Goal: Task Accomplishment & Management: Use online tool/utility

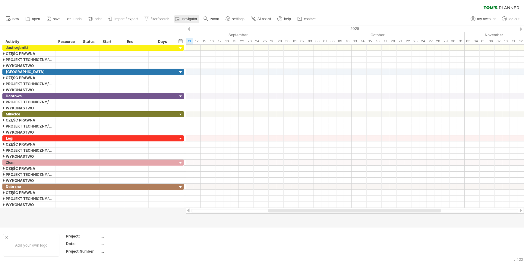
click at [186, 21] on link "navigator" at bounding box center [186, 19] width 25 height 8
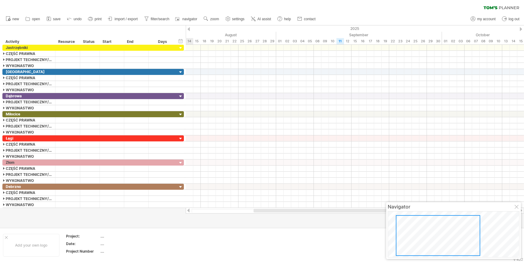
drag, startPoint x: 480, startPoint y: 226, endPoint x: 428, endPoint y: 225, distance: 52.2
click at [428, 225] on div at bounding box center [438, 235] width 84 height 41
drag, startPoint x: 426, startPoint y: 223, endPoint x: 423, endPoint y: 230, distance: 7.1
click at [423, 230] on div at bounding box center [430, 236] width 84 height 41
click at [515, 209] on div at bounding box center [517, 207] width 5 height 5
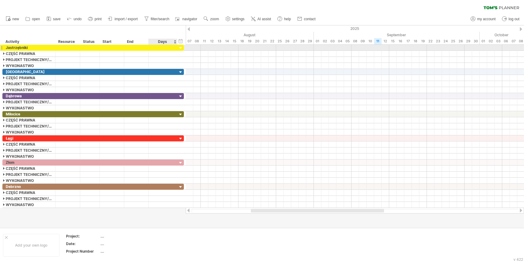
click at [179, 46] on div at bounding box center [181, 48] width 6 height 6
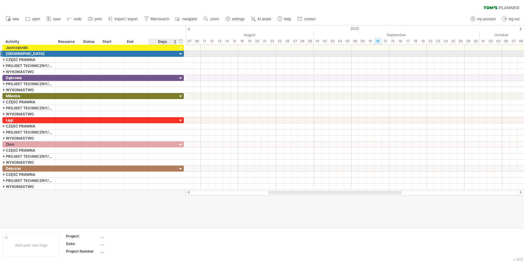
click at [179, 53] on div at bounding box center [181, 54] width 6 height 6
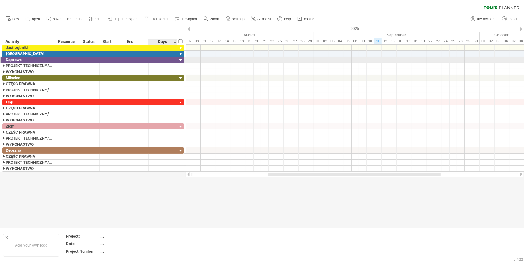
click at [178, 61] on div at bounding box center [181, 60] width 6 height 6
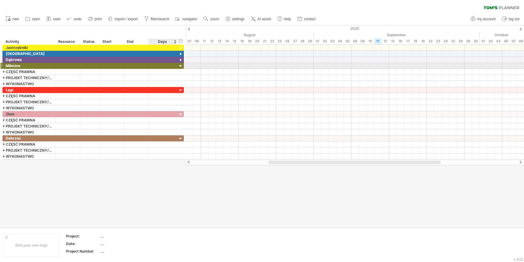
click at [180, 67] on div at bounding box center [181, 66] width 6 height 6
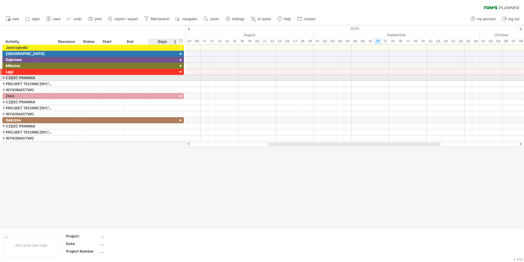
click at [179, 71] on div at bounding box center [181, 72] width 6 height 6
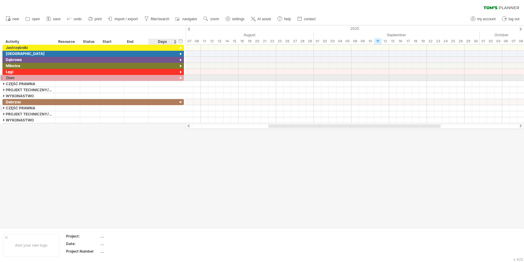
drag, startPoint x: 180, startPoint y: 79, endPoint x: 181, endPoint y: 88, distance: 9.7
click at [180, 79] on div at bounding box center [181, 78] width 6 height 6
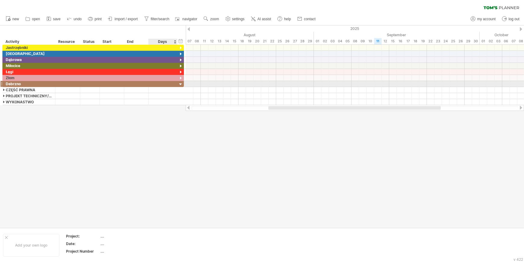
click at [179, 83] on div at bounding box center [181, 84] width 6 height 6
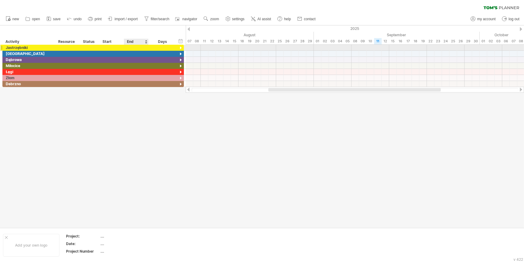
click at [138, 46] on div at bounding box center [136, 48] width 24 height 6
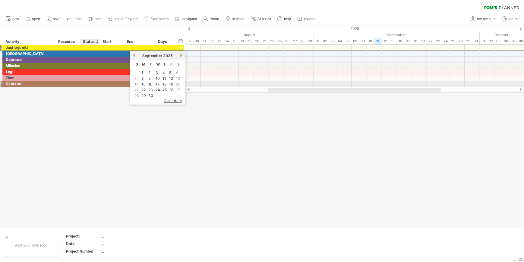
click at [100, 84] on div at bounding box center [112, 84] width 24 height 6
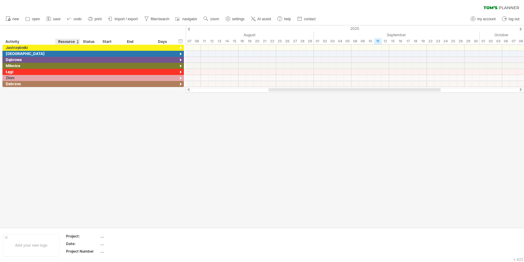
click at [79, 94] on div at bounding box center [262, 126] width 524 height 202
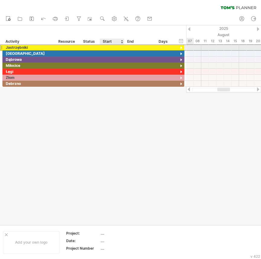
click at [110, 47] on div at bounding box center [112, 48] width 24 height 6
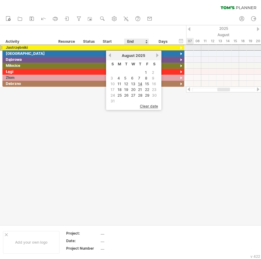
click at [130, 47] on div at bounding box center [136, 48] width 24 height 6
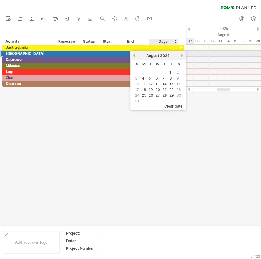
click at [182, 54] on link "next" at bounding box center [181, 55] width 5 height 5
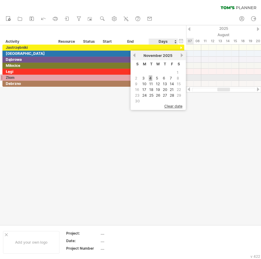
click at [149, 77] on link "4" at bounding box center [150, 78] width 4 height 6
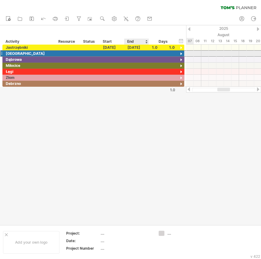
click at [134, 52] on div at bounding box center [136, 54] width 24 height 6
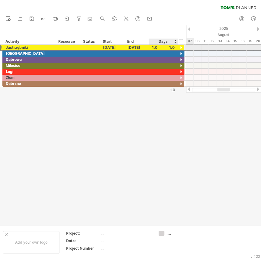
click at [152, 48] on div "1.0" at bounding box center [163, 48] width 23 height 6
click at [59, 45] on div at bounding box center [68, 48] width 18 height 6
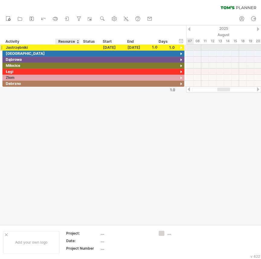
scroll to position [0, 0]
click at [181, 47] on div at bounding box center [181, 48] width 6 height 6
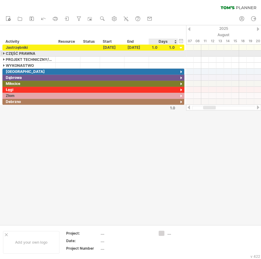
click at [172, 54] on div at bounding box center [163, 54] width 23 height 6
click at [155, 54] on div at bounding box center [163, 54] width 23 height 6
click at [155, 54] on input "text" at bounding box center [157, 54] width 11 height 6
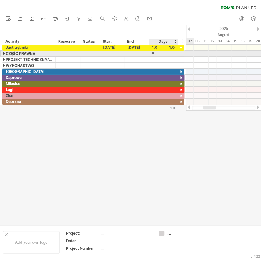
type input "**"
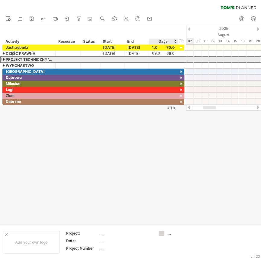
click at [160, 58] on div at bounding box center [163, 60] width 23 height 6
type input "**"
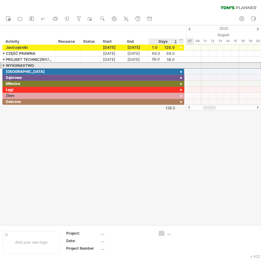
scroll to position [0, 0]
click at [158, 63] on div at bounding box center [163, 66] width 23 height 6
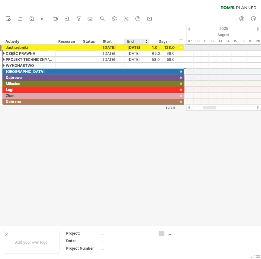
click at [141, 47] on div "[DATE]" at bounding box center [136, 48] width 24 height 6
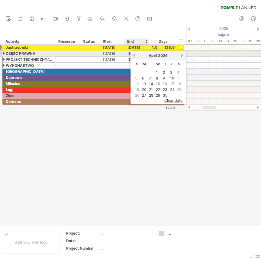
click at [134, 55] on link "previous" at bounding box center [134, 55] width 5 height 5
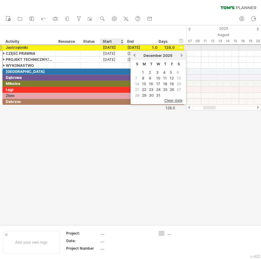
click at [108, 47] on div "[DATE]" at bounding box center [112, 48] width 24 height 6
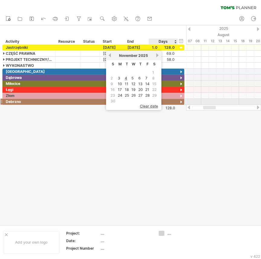
click at [149, 104] on span "clear date" at bounding box center [149, 106] width 18 height 5
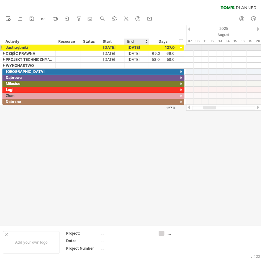
click at [127, 49] on div "[DATE]" at bounding box center [136, 48] width 24 height 6
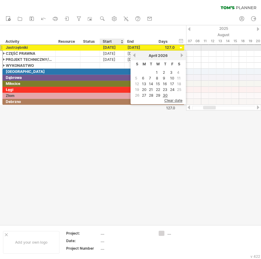
click at [113, 46] on div "[DATE]" at bounding box center [112, 48] width 24 height 6
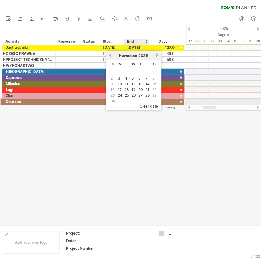
click at [147, 104] on span "clear date" at bounding box center [149, 106] width 18 height 5
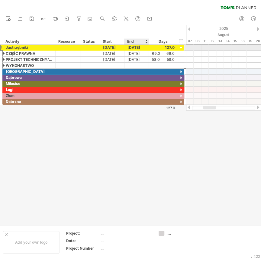
click at [133, 47] on div "[DATE]" at bounding box center [136, 48] width 24 height 6
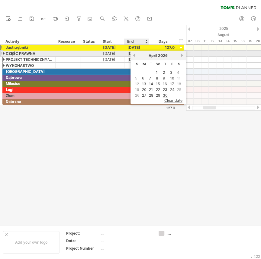
click at [132, 56] on link "previous" at bounding box center [134, 55] width 5 height 5
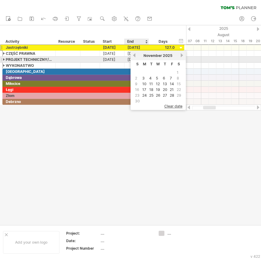
click at [135, 57] on link "previous" at bounding box center [134, 55] width 5 height 5
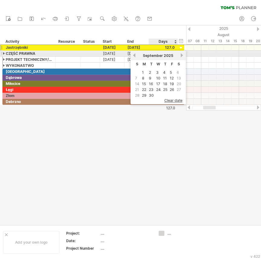
click at [180, 54] on link "next" at bounding box center [181, 55] width 5 height 5
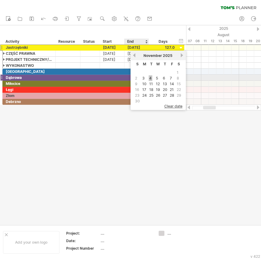
click at [148, 77] on link "4" at bounding box center [150, 78] width 4 height 6
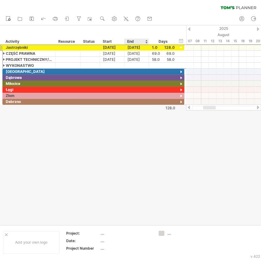
click at [135, 129] on div at bounding box center [130, 125] width 261 height 200
click at [3, 48] on div "**********" at bounding box center [29, 48] width 53 height 6
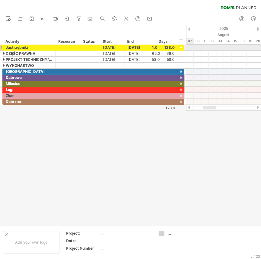
click at [182, 46] on div at bounding box center [181, 48] width 6 height 6
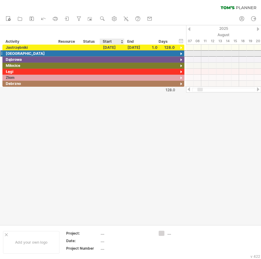
click at [112, 52] on div at bounding box center [112, 54] width 24 height 6
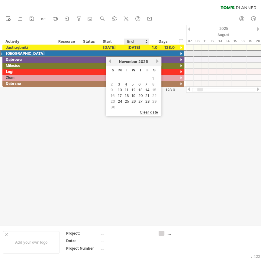
click at [132, 53] on div at bounding box center [136, 54] width 24 height 6
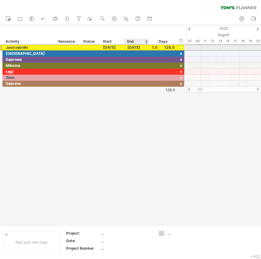
click at [131, 47] on div "[DATE]" at bounding box center [136, 48] width 24 height 6
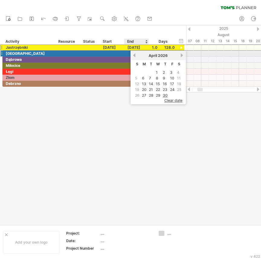
click at [134, 54] on link "previous" at bounding box center [134, 55] width 5 height 5
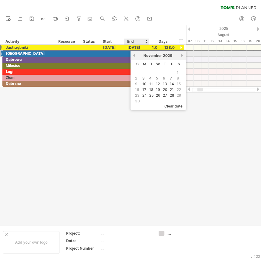
click at [134, 54] on link "previous" at bounding box center [134, 55] width 5 height 5
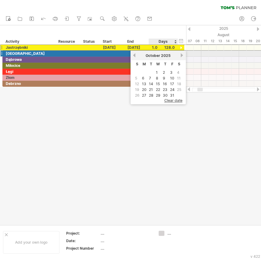
click at [180, 54] on link "next" at bounding box center [181, 55] width 5 height 5
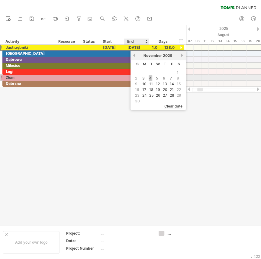
click at [149, 76] on link "4" at bounding box center [150, 78] width 4 height 6
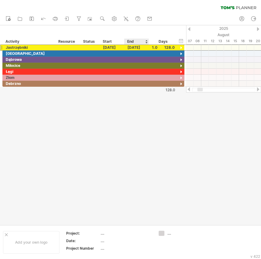
click at [140, 101] on div at bounding box center [130, 125] width 261 height 200
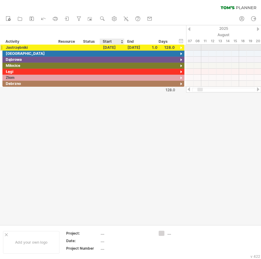
click at [114, 50] on div "[DATE]" at bounding box center [112, 48] width 24 height 6
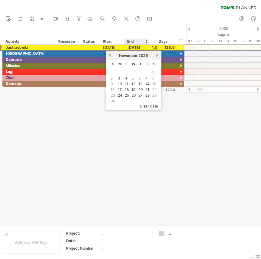
click at [147, 104] on span "clear date" at bounding box center [149, 106] width 18 height 5
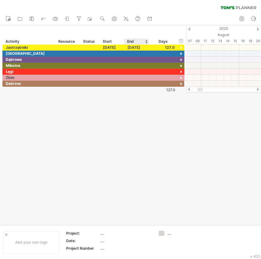
click at [147, 104] on div at bounding box center [130, 125] width 261 height 200
click at [169, 48] on div at bounding box center [163, 48] width 23 height 6
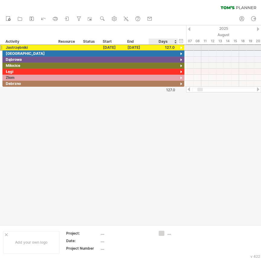
click at [169, 48] on div at bounding box center [163, 48] width 23 height 6
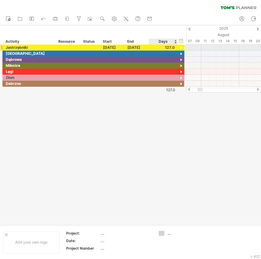
click at [169, 48] on div at bounding box center [163, 48] width 23 height 6
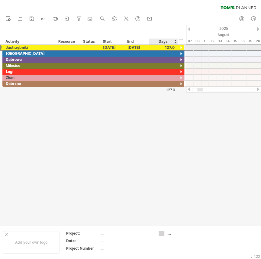
scroll to position [0, 0]
click at [169, 48] on div at bounding box center [163, 48] width 23 height 6
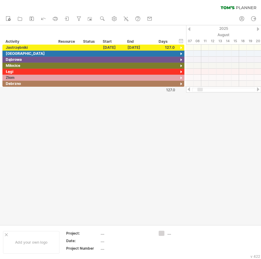
scroll to position [0, 0]
click at [117, 84] on div at bounding box center [112, 84] width 24 height 6
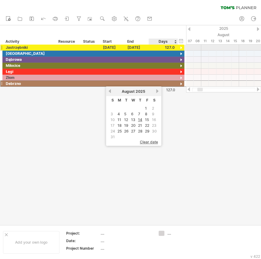
click at [168, 48] on div at bounding box center [163, 48] width 23 height 6
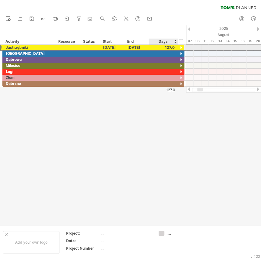
scroll to position [0, 0]
click at [168, 48] on div at bounding box center [163, 48] width 23 height 6
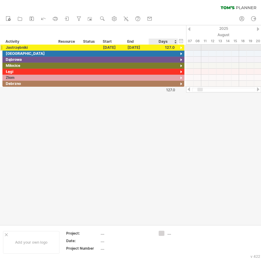
click at [168, 48] on div at bounding box center [163, 48] width 23 height 6
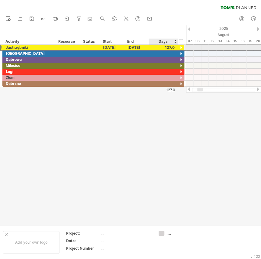
click at [168, 48] on div at bounding box center [163, 48] width 23 height 6
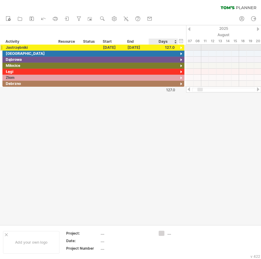
scroll to position [0, 0]
click at [170, 48] on div at bounding box center [163, 48] width 23 height 6
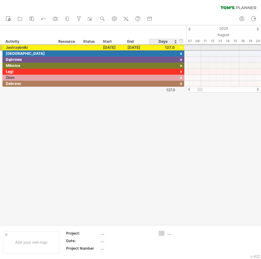
scroll to position [0, 0]
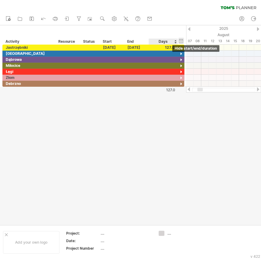
click at [180, 39] on div "hide start/end/duration show start/end/duration" at bounding box center [181, 41] width 6 height 6
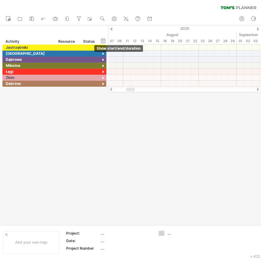
click at [104, 38] on div "hide start/end/duration show start/end/duration" at bounding box center [103, 41] width 6 height 6
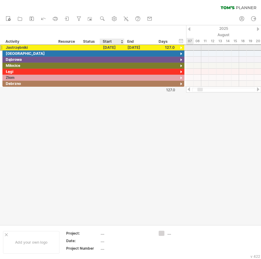
click at [118, 47] on div "[DATE]" at bounding box center [112, 48] width 24 height 6
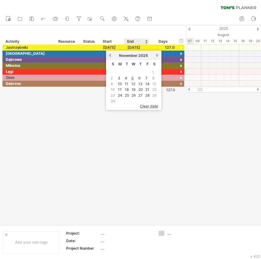
click at [143, 104] on span "clear date" at bounding box center [149, 106] width 18 height 5
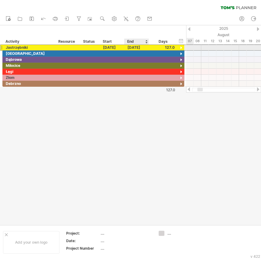
click at [133, 45] on div "[DATE]" at bounding box center [136, 48] width 24 height 6
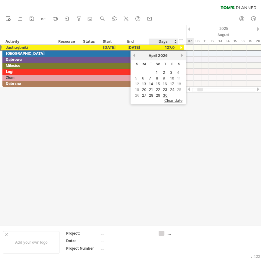
click at [166, 99] on span "clear date" at bounding box center [173, 100] width 18 height 5
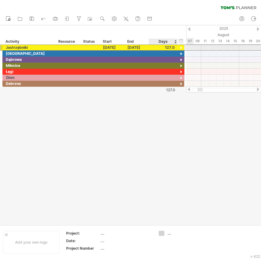
click at [167, 47] on div at bounding box center [163, 48] width 23 height 6
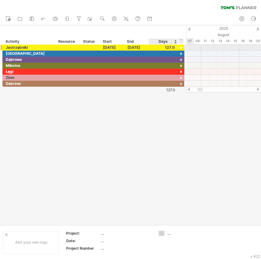
click at [179, 48] on div at bounding box center [181, 48] width 6 height 6
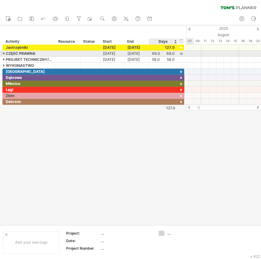
click at [169, 54] on div "69.0" at bounding box center [163, 54] width 23 height 6
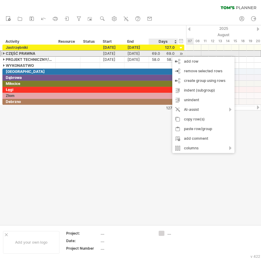
click at [150, 54] on div "69.0 69.0" at bounding box center [163, 54] width 29 height 6
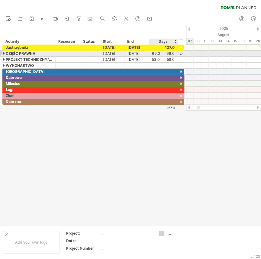
click at [150, 54] on div "69.0 69.0" at bounding box center [163, 54] width 29 height 6
click at [154, 54] on div "69.0" at bounding box center [163, 54] width 23 height 6
click at [154, 54] on input "****" at bounding box center [157, 54] width 11 height 6
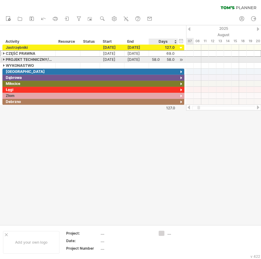
scroll to position [0, 0]
click at [157, 61] on div "58.0" at bounding box center [163, 60] width 23 height 6
click at [156, 60] on input "****" at bounding box center [157, 60] width 11 height 6
click at [155, 60] on input "****" at bounding box center [157, 60] width 11 height 6
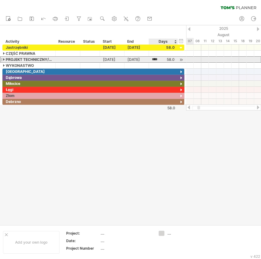
click at [155, 60] on input "****" at bounding box center [157, 60] width 11 height 6
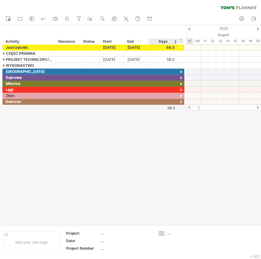
click at [161, 128] on div at bounding box center [130, 125] width 261 height 200
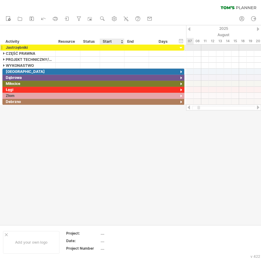
click at [113, 48] on div at bounding box center [112, 48] width 24 height 6
click at [135, 49] on div at bounding box center [136, 48] width 24 height 6
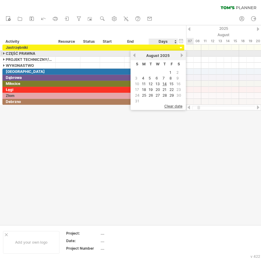
click at [180, 54] on link "next" at bounding box center [181, 55] width 5 height 5
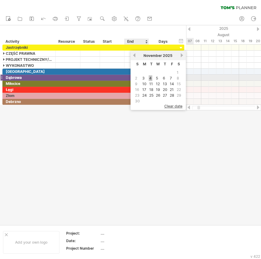
click at [149, 75] on link "4" at bounding box center [150, 78] width 4 height 6
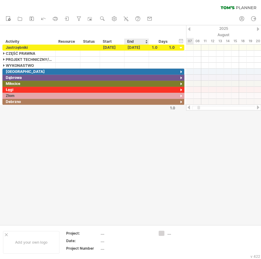
click at [135, 119] on div at bounding box center [130, 125] width 261 height 200
click at [179, 48] on div at bounding box center [181, 48] width 6 height 6
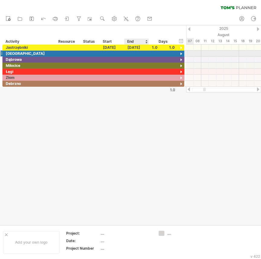
click at [135, 54] on div at bounding box center [136, 54] width 24 height 6
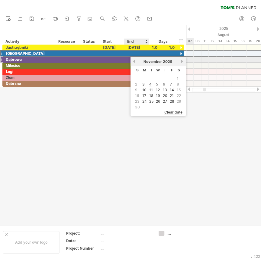
click at [135, 62] on link "previous" at bounding box center [134, 61] width 5 height 5
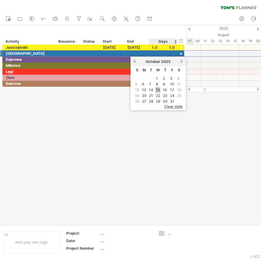
click at [159, 89] on link "15" at bounding box center [157, 90] width 5 height 6
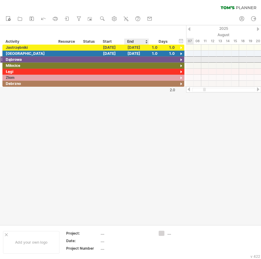
click at [137, 58] on div at bounding box center [136, 60] width 24 height 6
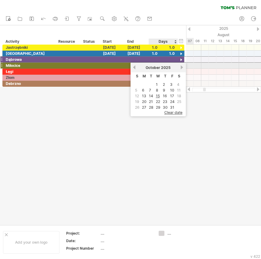
click at [182, 66] on link "next" at bounding box center [181, 67] width 5 height 5
click at [169, 87] on link "7" at bounding box center [170, 90] width 3 height 6
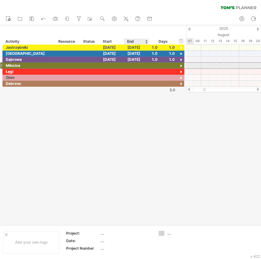
click at [133, 63] on div at bounding box center [136, 66] width 24 height 6
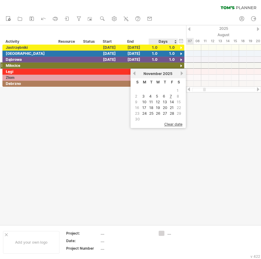
drag, startPoint x: 171, startPoint y: 106, endPoint x: 171, endPoint y: 102, distance: 3.3
click at [171, 105] on link "21" at bounding box center [171, 108] width 5 height 6
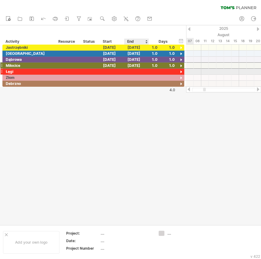
click at [133, 71] on div at bounding box center [136, 72] width 24 height 6
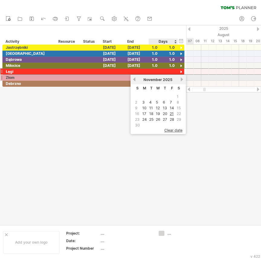
click at [179, 79] on link "next" at bounding box center [181, 79] width 5 height 5
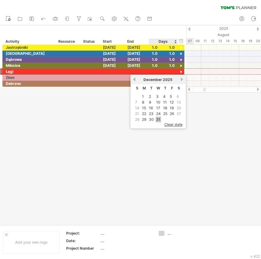
click at [157, 119] on link "31" at bounding box center [157, 120] width 5 height 6
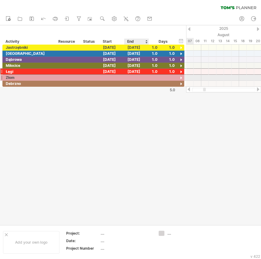
click at [130, 76] on div at bounding box center [136, 78] width 24 height 6
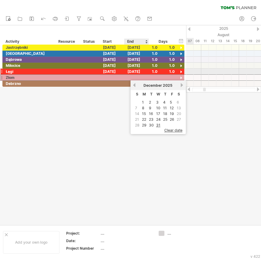
click at [132, 71] on div "[DATE]" at bounding box center [136, 72] width 24 height 6
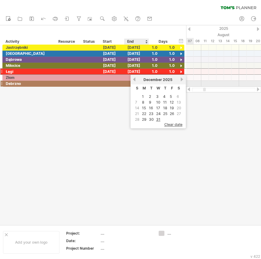
click at [134, 79] on link "previous" at bounding box center [134, 79] width 5 height 5
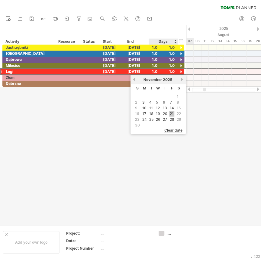
click at [172, 112] on link "21" at bounding box center [171, 114] width 5 height 6
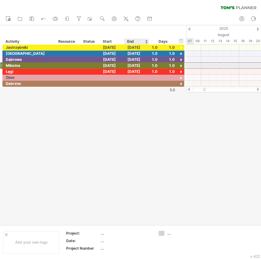
click at [134, 65] on div "[DATE]" at bounding box center [136, 66] width 24 height 6
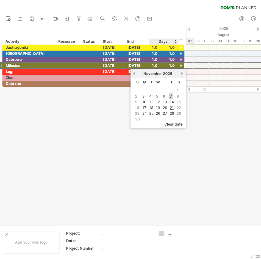
click at [170, 94] on link "7" at bounding box center [170, 97] width 3 height 6
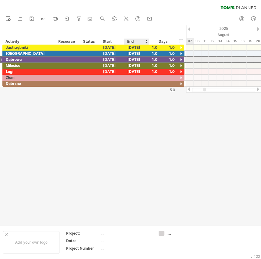
click at [136, 58] on div "[DATE]" at bounding box center [136, 60] width 24 height 6
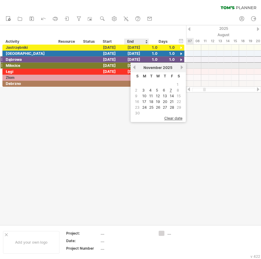
click at [134, 68] on link "previous" at bounding box center [134, 67] width 5 height 5
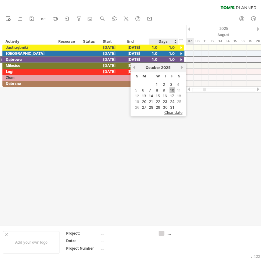
click at [170, 91] on link "10" at bounding box center [171, 90] width 5 height 6
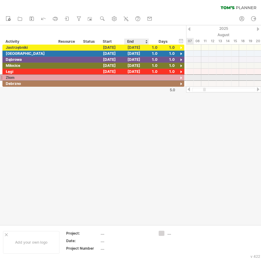
click at [132, 78] on div at bounding box center [136, 78] width 24 height 6
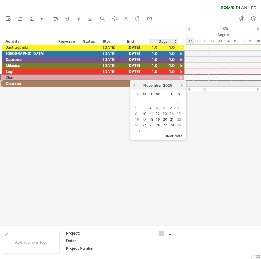
click at [179, 87] on div "[DATE]" at bounding box center [158, 85] width 44 height 5
click at [180, 84] on link "next" at bounding box center [181, 85] width 5 height 5
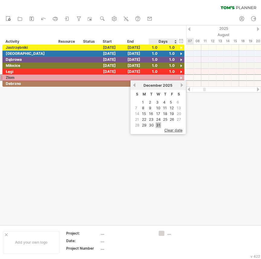
click at [157, 122] on link "31" at bounding box center [157, 125] width 5 height 6
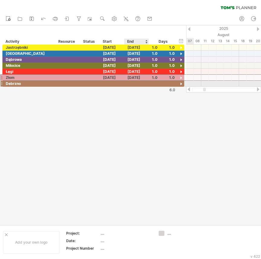
click at [131, 81] on div at bounding box center [136, 84] width 24 height 6
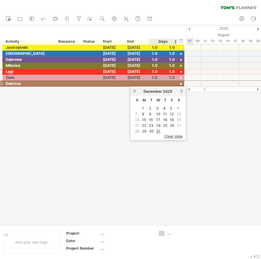
click at [179, 90] on div "[DATE]" at bounding box center [158, 91] width 44 height 5
click at [179, 90] on link "next" at bounding box center [181, 91] width 5 height 5
click at [171, 124] on link "27" at bounding box center [170, 126] width 5 height 6
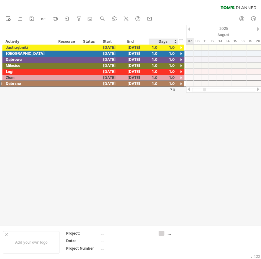
click at [135, 115] on div at bounding box center [130, 125] width 261 height 200
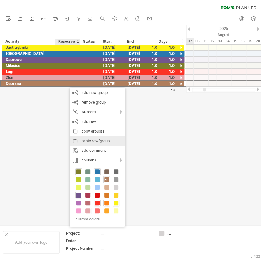
click at [108, 141] on div "paste row/group" at bounding box center [97, 141] width 55 height 10
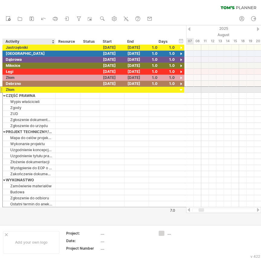
click at [11, 89] on div "Złom" at bounding box center [29, 90] width 46 height 6
click at [0, 0] on input "****" at bounding box center [0, 0] width 0 height 0
type input "******"
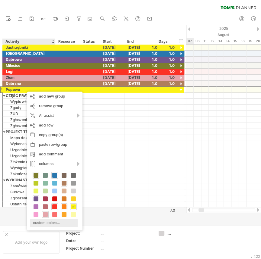
click at [55, 224] on div "custom colors..." at bounding box center [53, 223] width 47 height 8
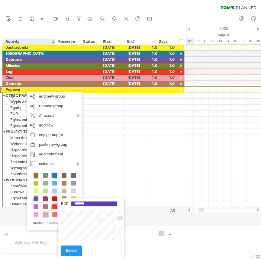
type input "*******"
drag, startPoint x: 99, startPoint y: 222, endPoint x: 98, endPoint y: 217, distance: 4.7
click at [98, 217] on div at bounding box center [89, 225] width 56 height 31
click at [75, 249] on span "select" at bounding box center [71, 251] width 11 height 5
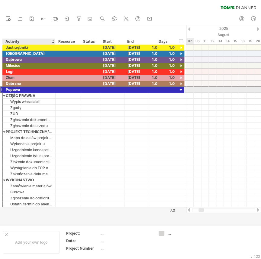
click at [12, 87] on div "Popowo" at bounding box center [29, 90] width 46 height 6
click at [0, 0] on input "******" at bounding box center [0, 0] width 0 height 0
click at [12, 87] on input "******" at bounding box center [29, 90] width 46 height 6
click at [13, 89] on input "******" at bounding box center [29, 90] width 46 height 6
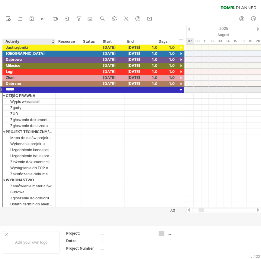
click at [19, 90] on input "******" at bounding box center [29, 90] width 46 height 6
click at [180, 88] on div at bounding box center [181, 90] width 6 height 6
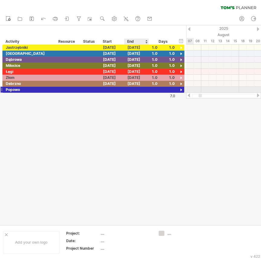
click at [133, 90] on div at bounding box center [136, 90] width 24 height 6
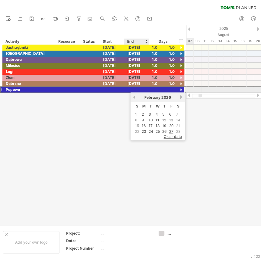
click at [133, 90] on div at bounding box center [136, 90] width 24 height 6
click at [134, 98] on link "previous" at bounding box center [134, 97] width 5 height 5
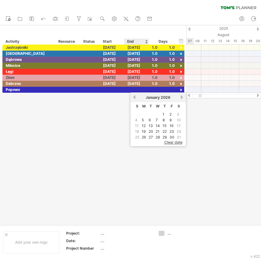
click at [134, 98] on link "previous" at bounding box center [134, 97] width 5 height 5
click at [144, 124] on link "15" at bounding box center [143, 126] width 5 height 6
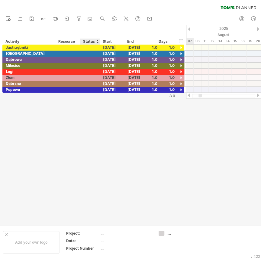
click at [96, 135] on div at bounding box center [130, 125] width 261 height 200
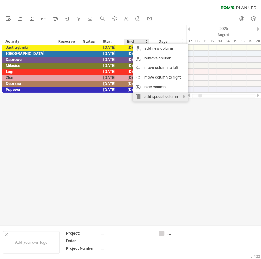
click at [158, 94] on div "add special column" at bounding box center [159, 97] width 55 height 10
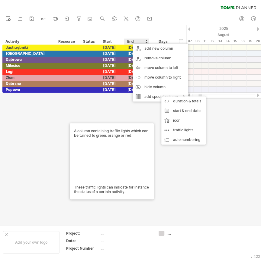
click at [70, 112] on div at bounding box center [130, 125] width 261 height 200
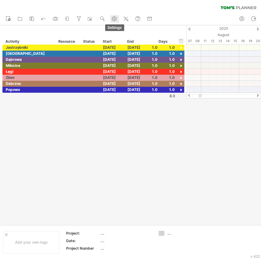
click at [115, 17] on icon at bounding box center [114, 19] width 5 height 5
select select "*"
select select "**"
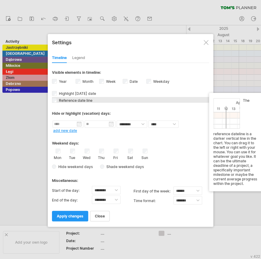
click at [72, 101] on span "Reference date line" at bounding box center [75, 100] width 35 height 5
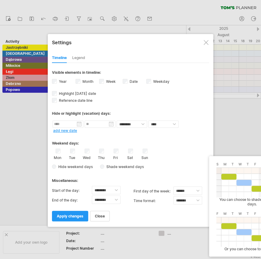
click at [104, 165] on span "Shade weekend days" at bounding box center [124, 167] width 40 height 5
click at [64, 166] on span "Hide weekend days" at bounding box center [74, 167] width 36 height 5
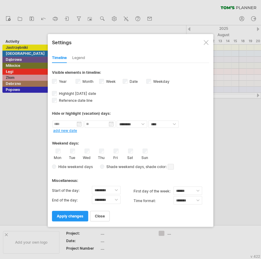
click at [57, 165] on span "Hide weekend days" at bounding box center [74, 167] width 36 height 5
click at [118, 189] on select "******** ******** ******** ******** ******** ******** ******** ******** *******…" at bounding box center [106, 190] width 29 height 8
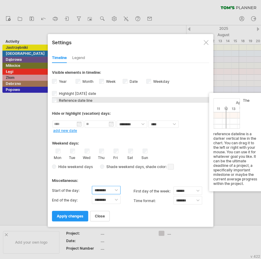
select select "*"
click at [92, 186] on select "******** ******** ******** ******** ******** ******** ******** ******** *******…" at bounding box center [106, 190] width 29 height 8
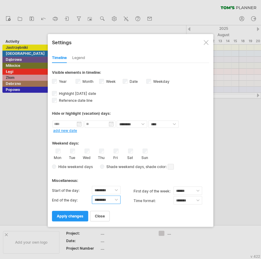
click at [115, 200] on select "******** ******** ******** ******** ******** ******** ******** ******** *******…" at bounding box center [106, 200] width 29 height 8
select select "**"
click at [92, 196] on select "******** ******** ******** ******** ******** ******** ******** ******** *******…" at bounding box center [106, 200] width 29 height 8
click at [132, 207] on div "close apply changes" at bounding box center [130, 213] width 157 height 15
click at [82, 55] on div "Legend" at bounding box center [78, 58] width 13 height 10
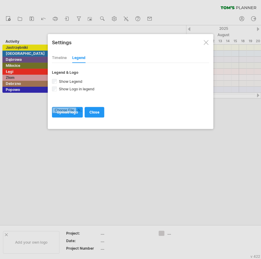
click at [61, 59] on div "Timeline" at bounding box center [59, 58] width 15 height 10
select select "*"
select select "**"
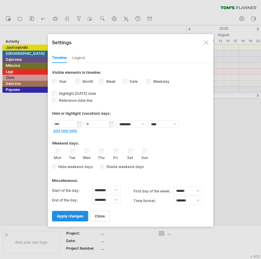
click at [62, 218] on link "apply changes" at bounding box center [70, 216] width 36 height 11
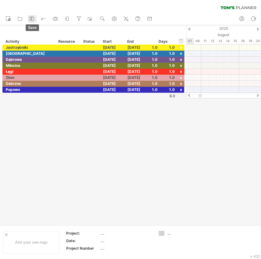
click at [30, 19] on icon at bounding box center [32, 19] width 6 height 6
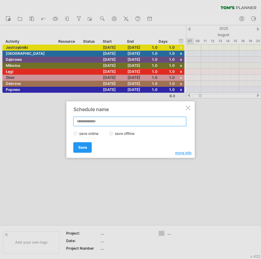
click at [104, 120] on input "text" at bounding box center [129, 122] width 113 height 10
type input "******"
click at [78, 148] on link "Save" at bounding box center [82, 147] width 18 height 11
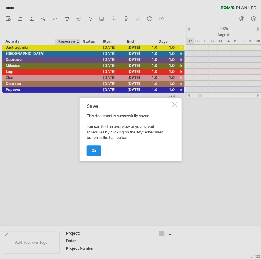
click at [93, 150] on span "ok" at bounding box center [93, 151] width 5 height 5
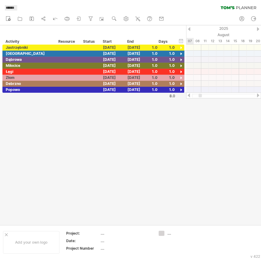
click at [14, 8] on span "******" at bounding box center [10, 7] width 14 height 5
click at [140, 18] on icon at bounding box center [138, 19] width 6 height 6
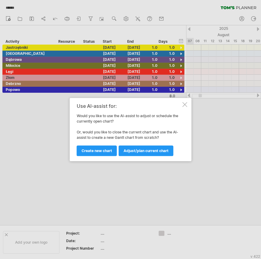
click at [184, 104] on div at bounding box center [184, 104] width 5 height 5
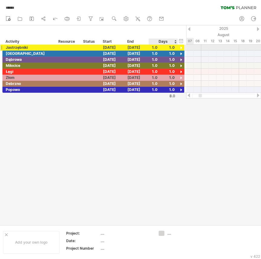
click at [182, 48] on div at bounding box center [181, 48] width 6 height 6
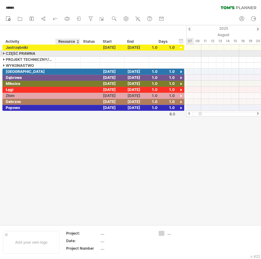
click at [72, 54] on div at bounding box center [68, 54] width 18 height 6
click at [2, 54] on div at bounding box center [1, 53] width 2 height 6
